Goal: Task Accomplishment & Management: Complete application form

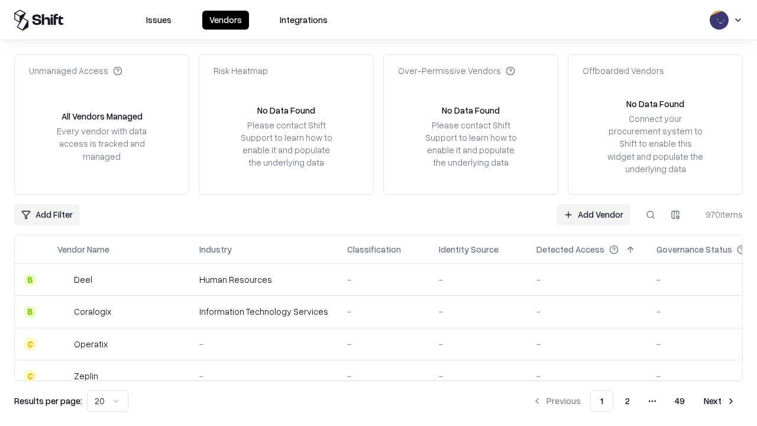
click at [593, 214] on link "Add Vendor" at bounding box center [594, 214] width 74 height 21
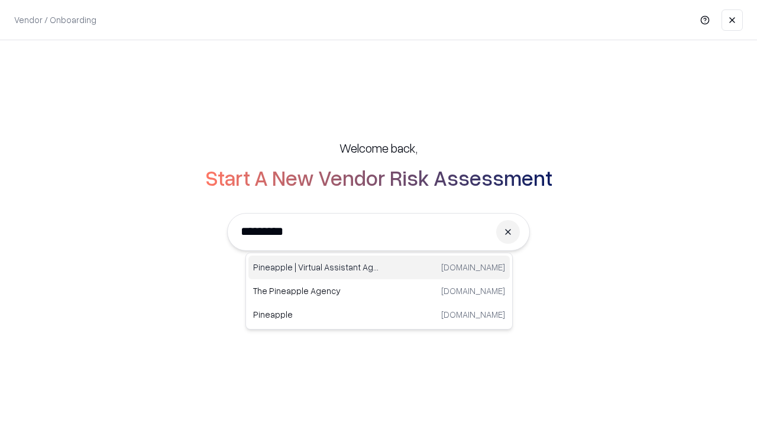
click at [379, 267] on div "Pineapple | Virtual Assistant Agency trypineapple.com" at bounding box center [378, 267] width 261 height 24
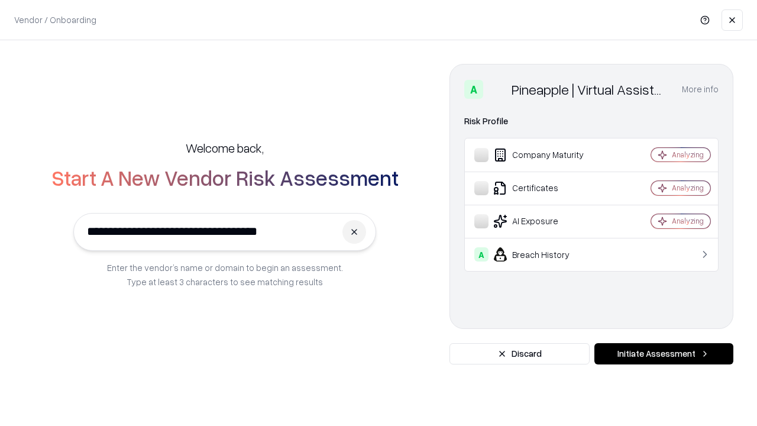
type input "**********"
click at [664, 354] on button "Initiate Assessment" at bounding box center [663, 353] width 139 height 21
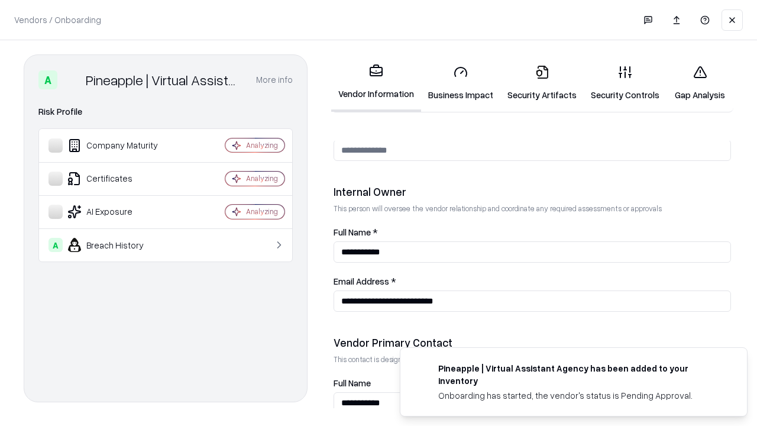
scroll to position [613, 0]
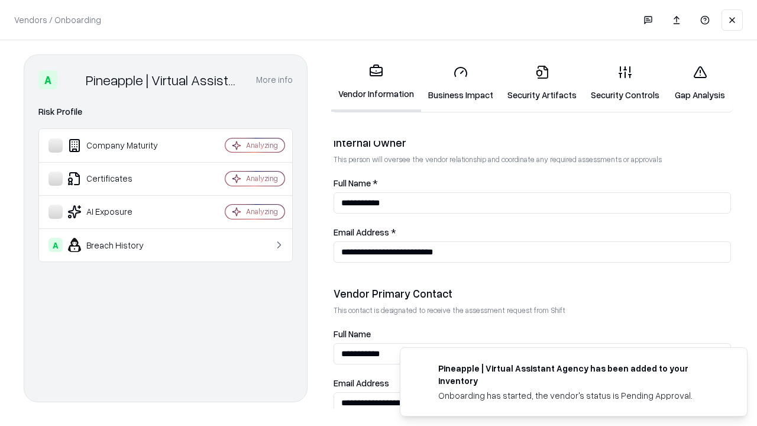
click at [461, 83] on link "Business Impact" at bounding box center [460, 83] width 79 height 55
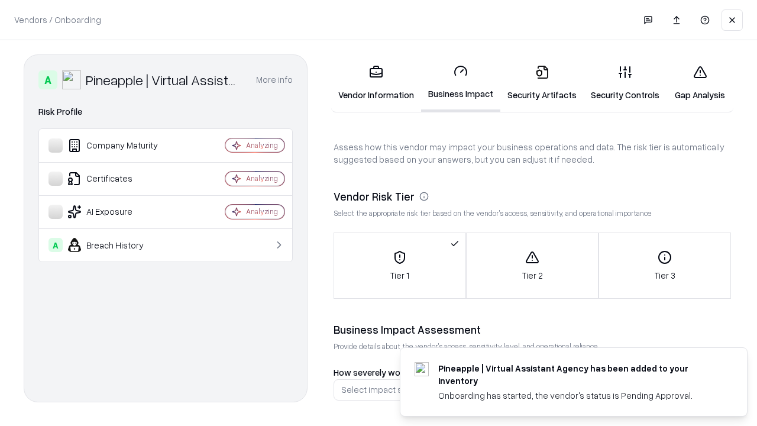
click at [542, 83] on link "Security Artifacts" at bounding box center [541, 83] width 83 height 55
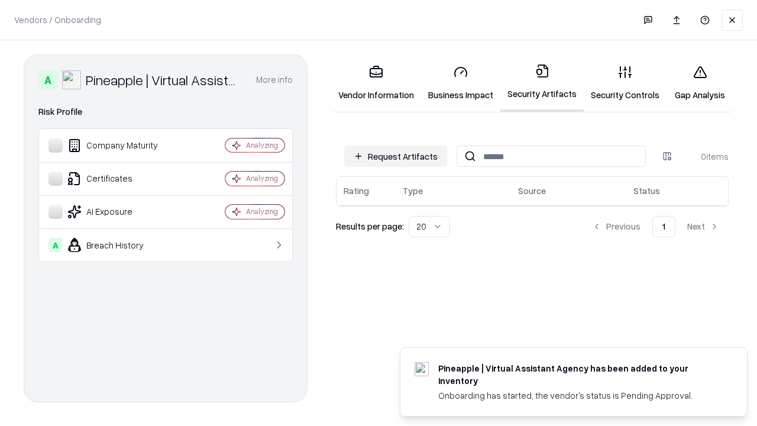
click at [396, 156] on button "Request Artifacts" at bounding box center [395, 155] width 103 height 21
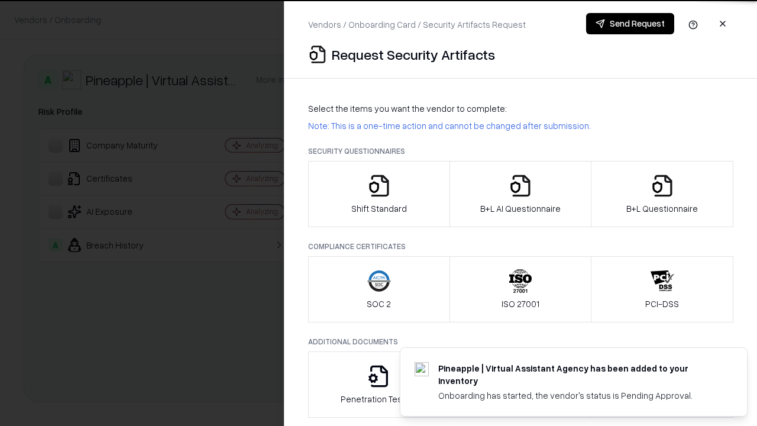
click at [379, 194] on icon "button" at bounding box center [379, 186] width 24 height 24
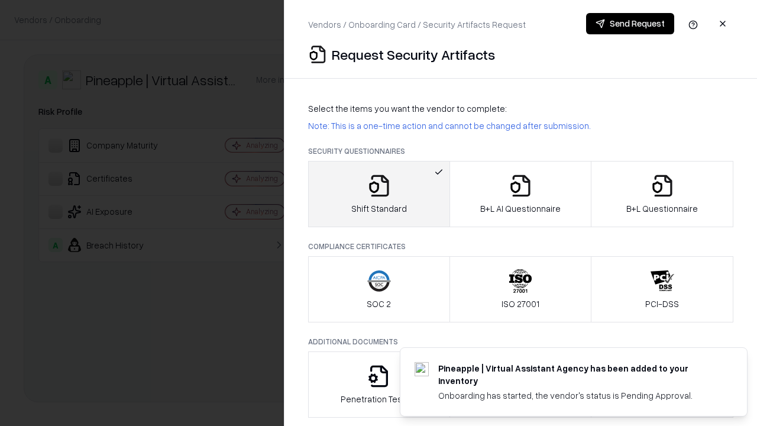
click at [630, 24] on button "Send Request" at bounding box center [630, 23] width 88 height 21
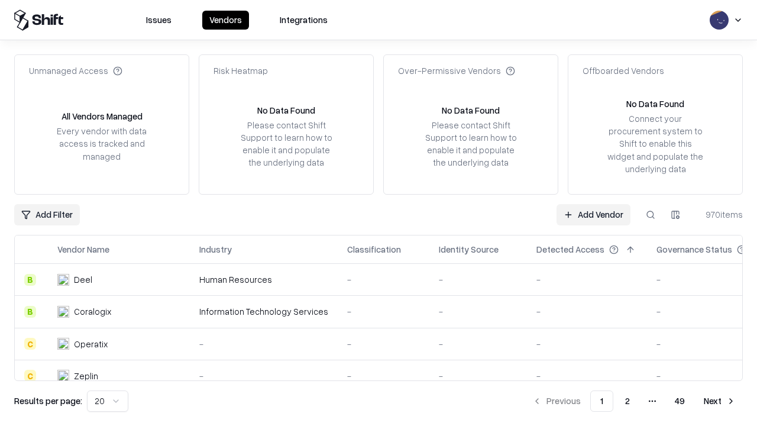
click at [651, 214] on button at bounding box center [650, 214] width 21 height 21
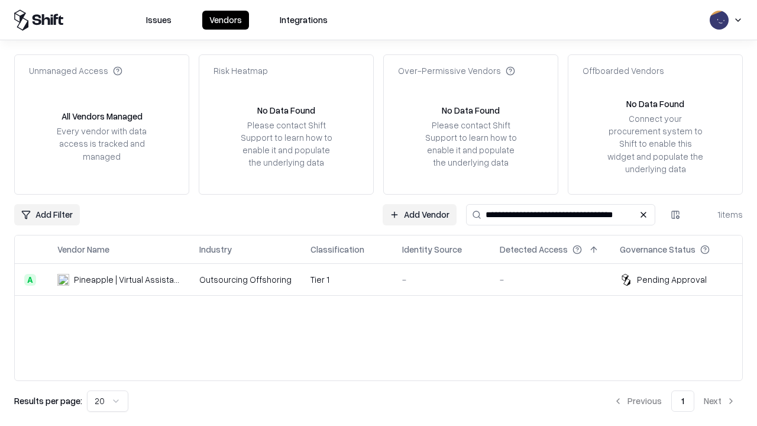
type input "**********"
click at [386, 279] on td "Tier 1" at bounding box center [347, 280] width 92 height 32
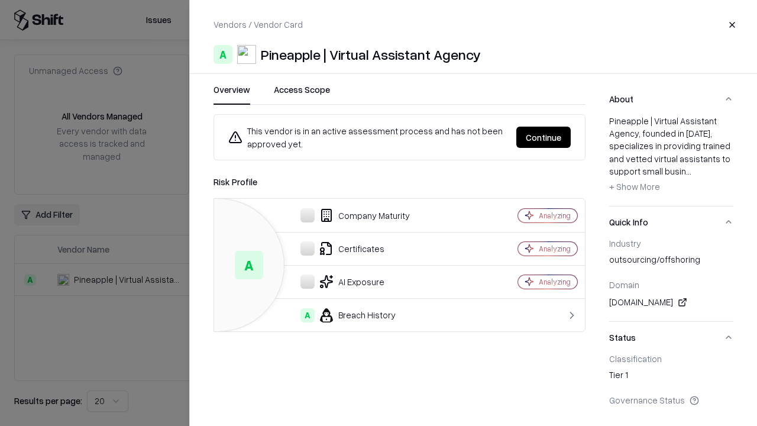
click at [544, 137] on button "Continue" at bounding box center [543, 137] width 54 height 21
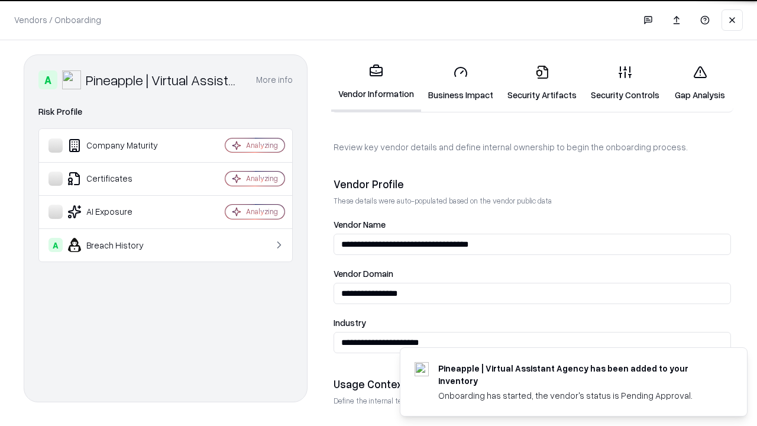
click at [542, 83] on link "Security Artifacts" at bounding box center [541, 83] width 83 height 55
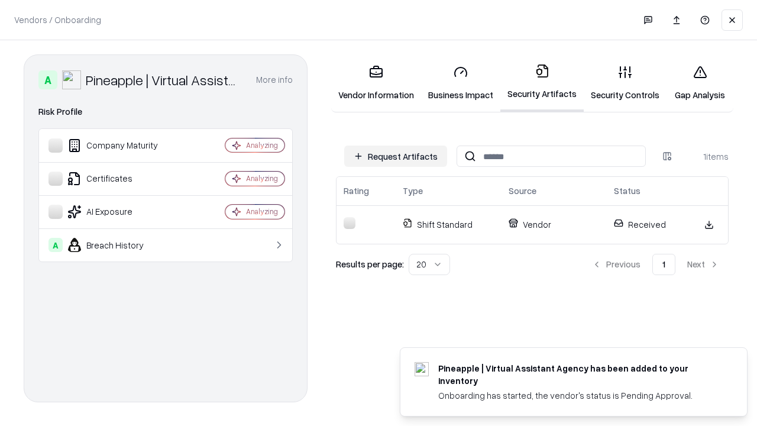
click at [700, 83] on link "Gap Analysis" at bounding box center [700, 83] width 67 height 55
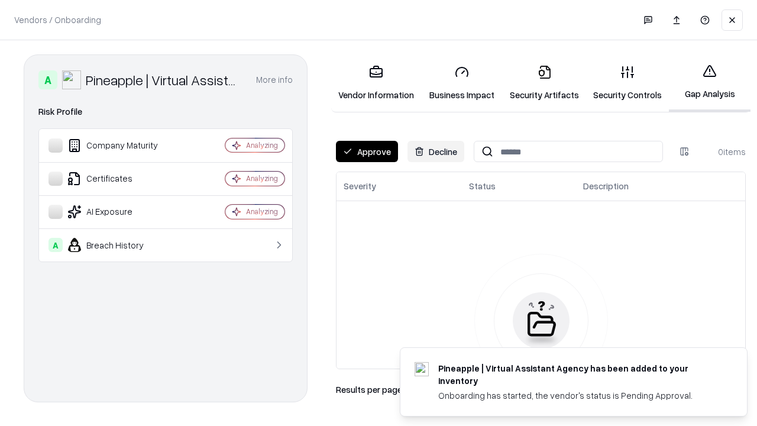
click at [367, 151] on button "Approve" at bounding box center [367, 151] width 62 height 21
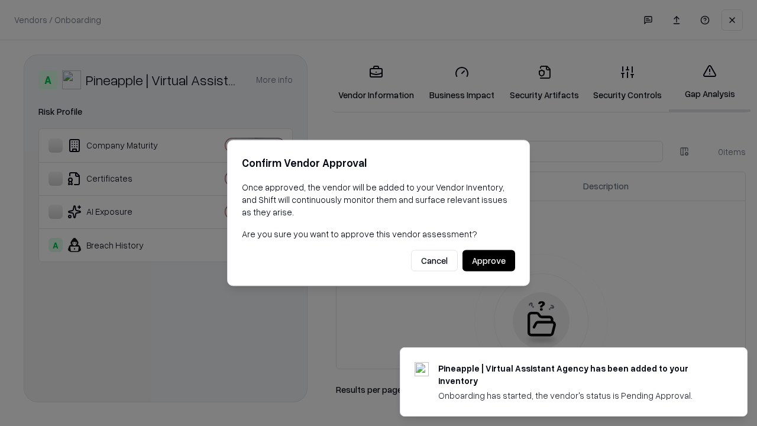
click at [489, 260] on button "Approve" at bounding box center [488, 260] width 53 height 21
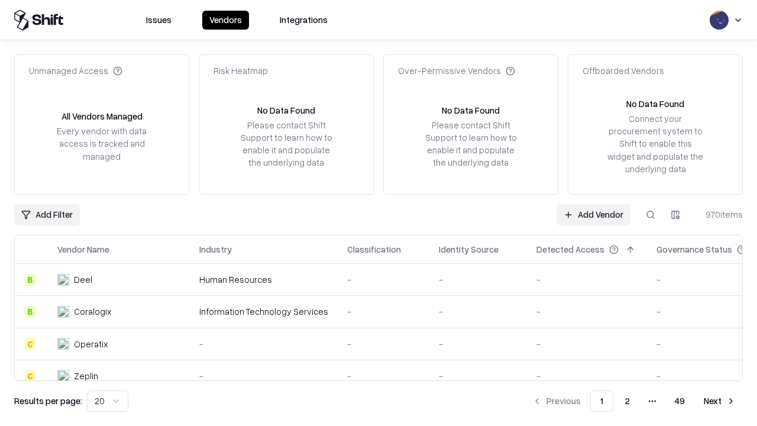
type input "**********"
click at [593, 214] on link "Add Vendor" at bounding box center [594, 214] width 74 height 21
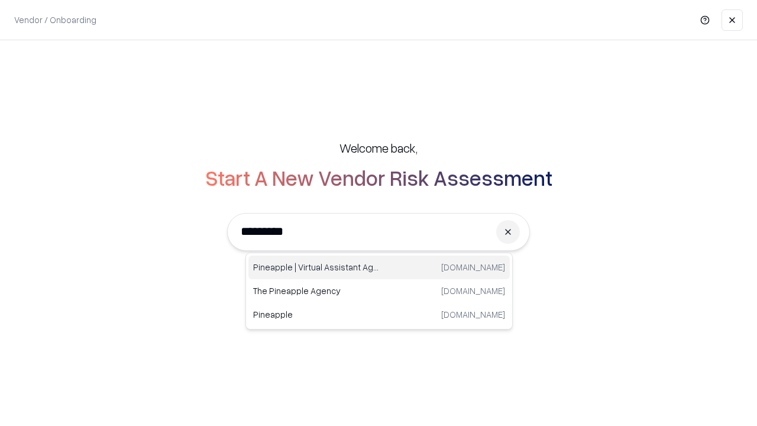
click at [379, 267] on div "Pineapple | Virtual Assistant Agency trypineapple.com" at bounding box center [378, 267] width 261 height 24
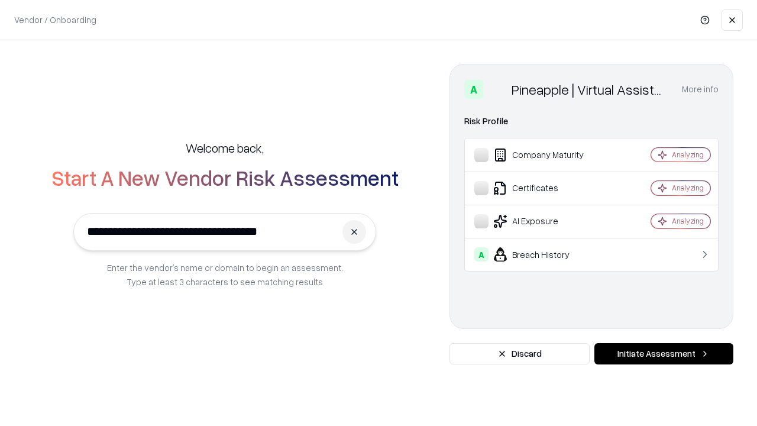
type input "**********"
click at [664, 354] on button "Initiate Assessment" at bounding box center [663, 353] width 139 height 21
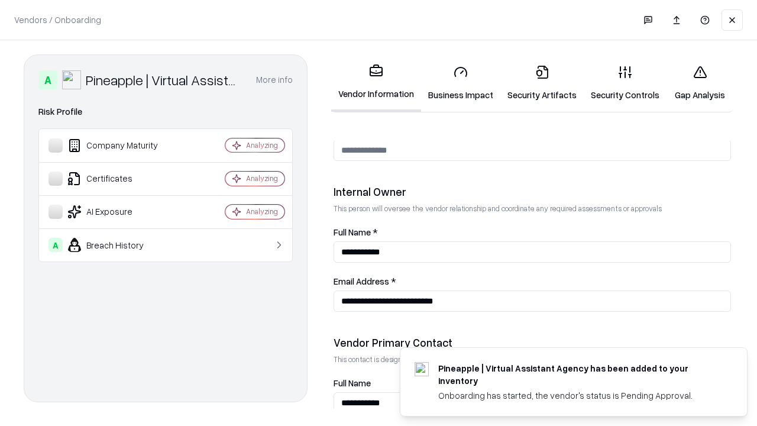
scroll to position [613, 0]
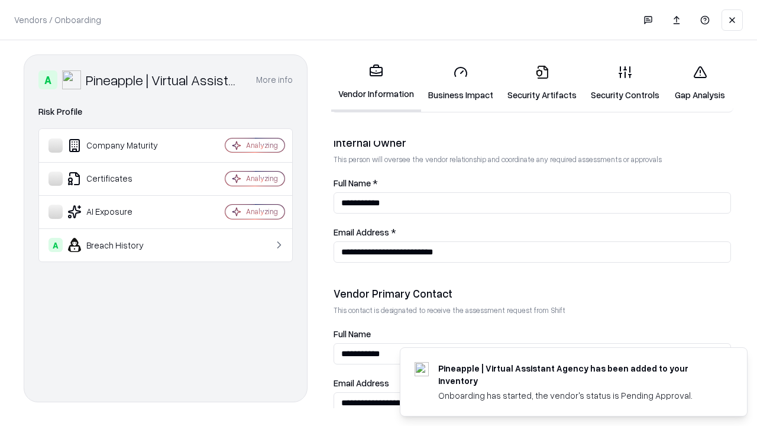
click at [700, 83] on link "Gap Analysis" at bounding box center [700, 83] width 67 height 55
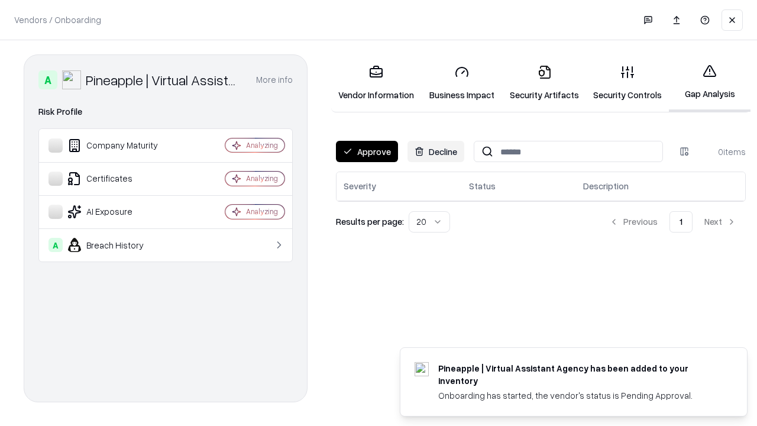
click at [367, 151] on button "Approve" at bounding box center [367, 151] width 62 height 21
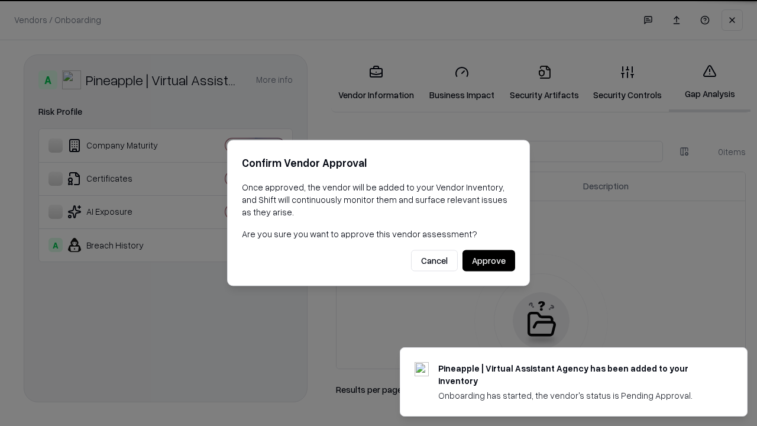
click at [489, 260] on button "Approve" at bounding box center [488, 260] width 53 height 21
